Goal: Use online tool/utility

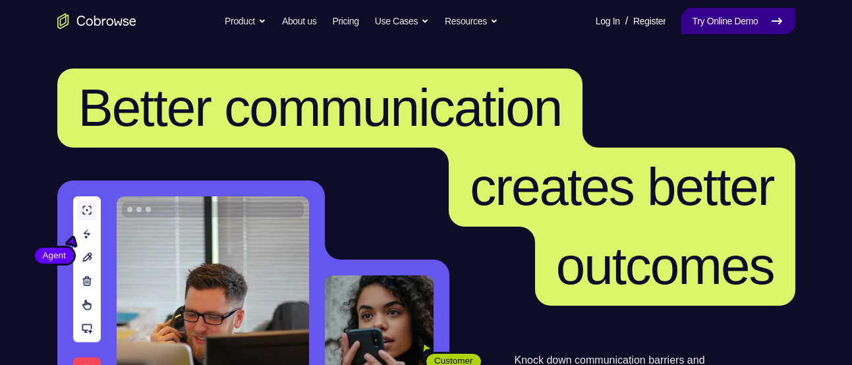
click at [729, 26] on link "Try Online Demo" at bounding box center [737, 21] width 113 height 26
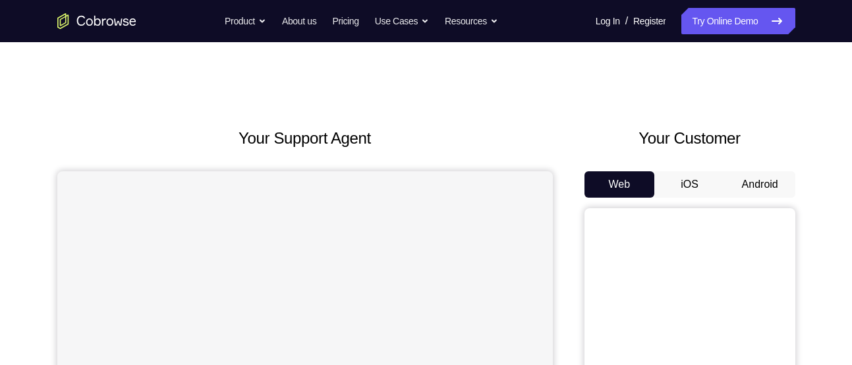
click at [765, 188] on button "Android" at bounding box center [760, 184] width 71 height 26
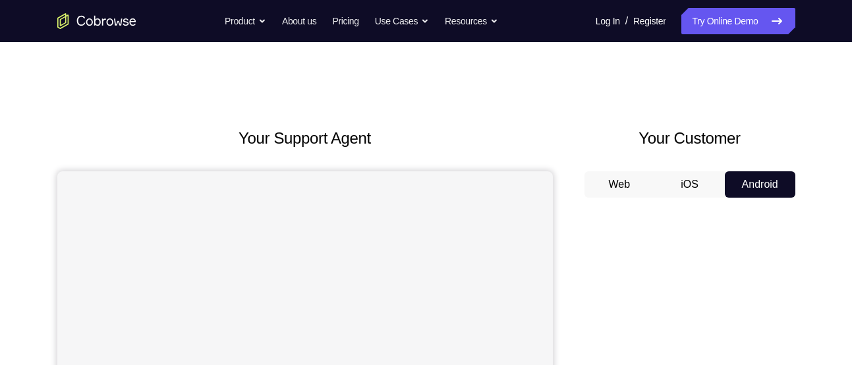
click at [765, 188] on button "Android" at bounding box center [760, 184] width 71 height 26
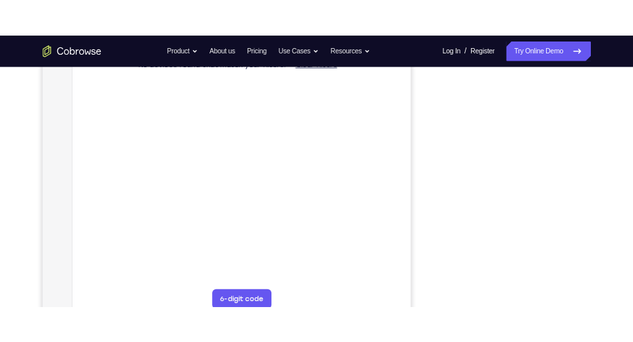
scroll to position [228, 0]
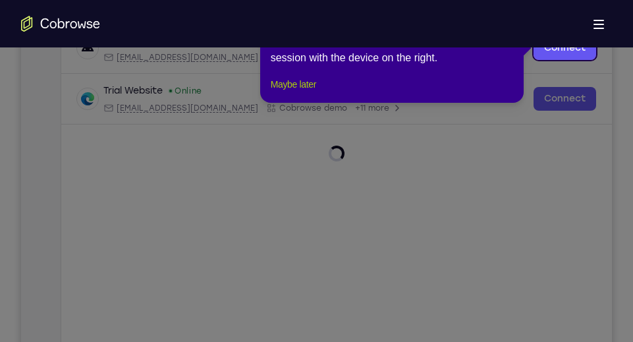
click at [306, 92] on button "Maybe later" at bounding box center [293, 84] width 45 height 16
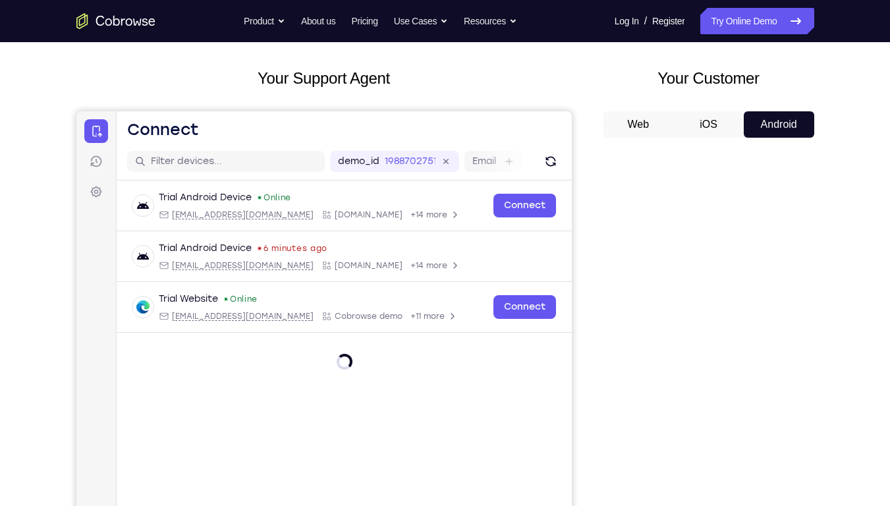
scroll to position [63, 0]
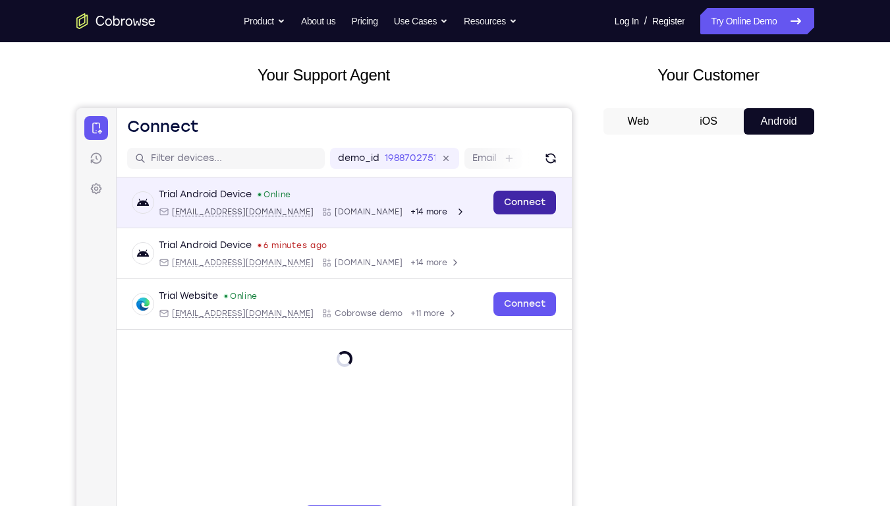
click at [521, 198] on link "Connect" at bounding box center [524, 202] width 63 height 24
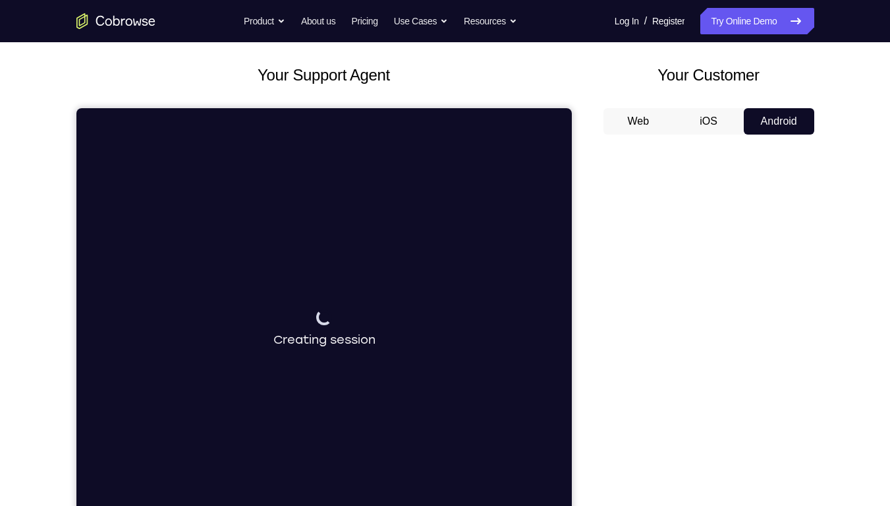
click at [241, 250] on div "Connecting to device Creating session" at bounding box center [324, 329] width 496 height 442
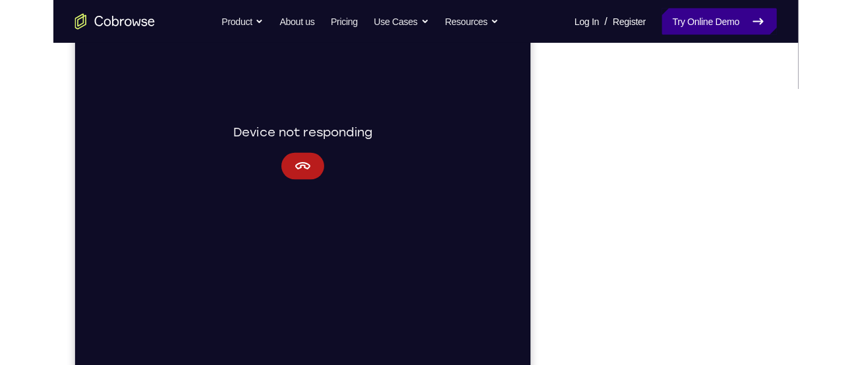
scroll to position [244, 0]
